Goal: Find specific page/section: Find specific page/section

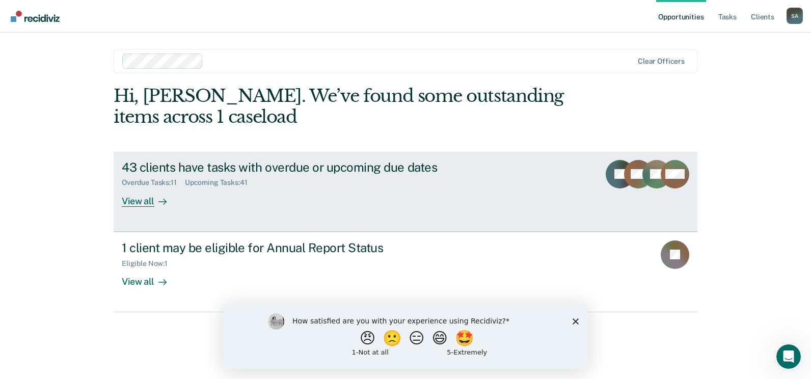
click at [147, 199] on div "View all" at bounding box center [150, 197] width 57 height 20
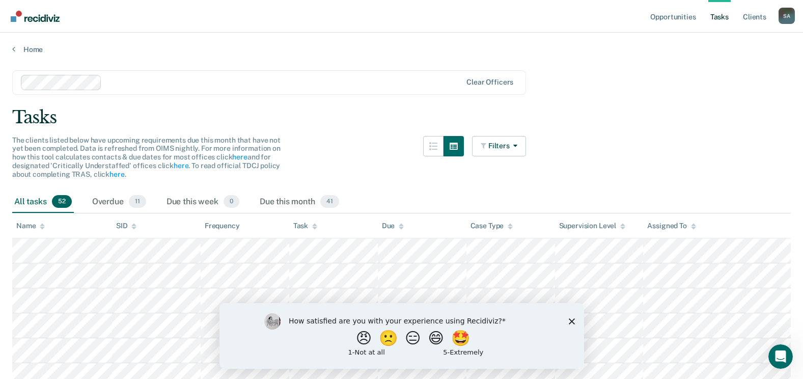
click at [40, 223] on icon at bounding box center [42, 226] width 5 height 7
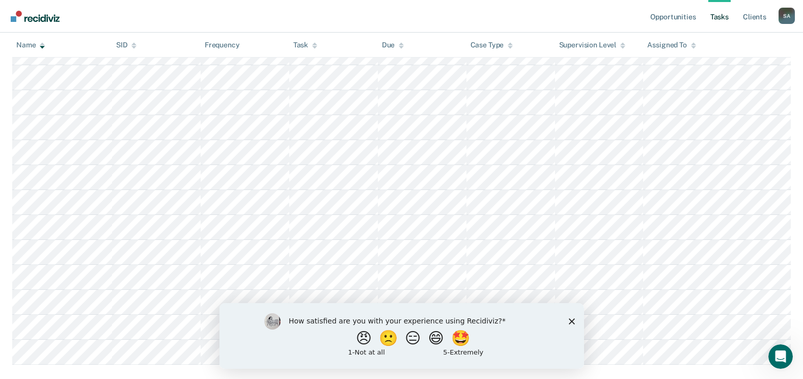
scroll to position [1198, 0]
